Goal: Information Seeking & Learning: Find specific fact

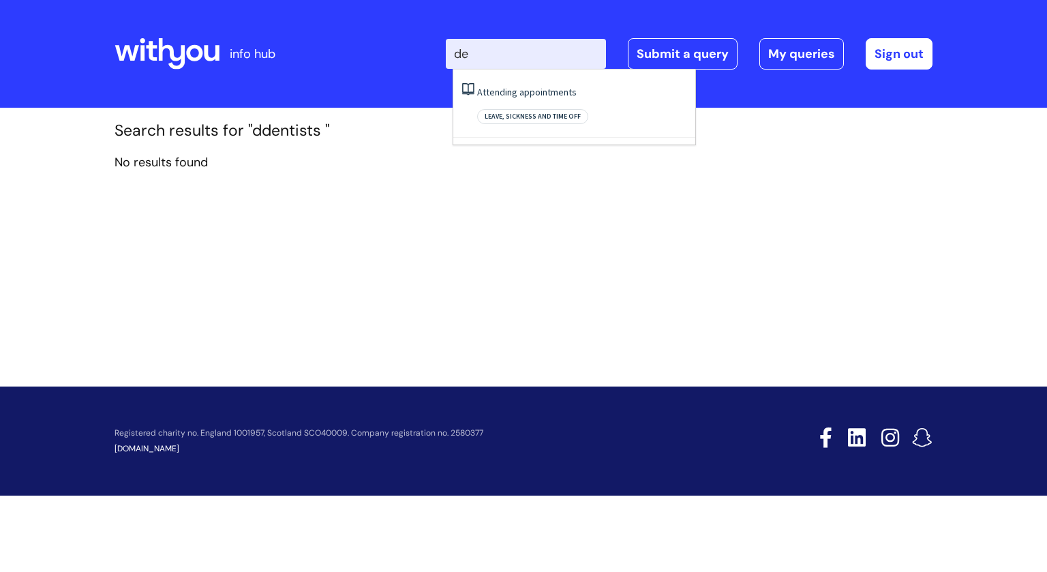
type input "d"
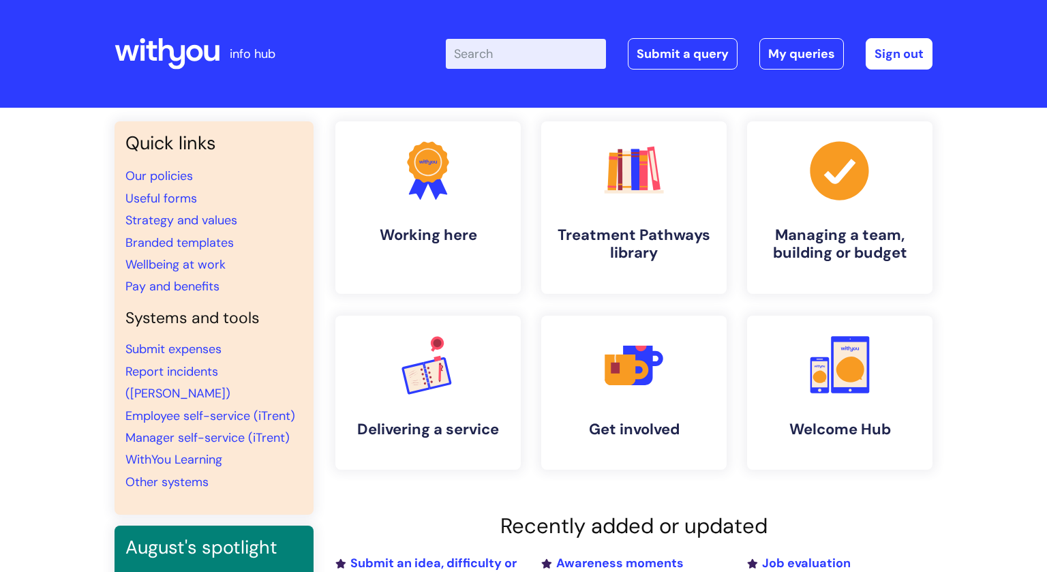
scroll to position [89, 0]
